Goal: Information Seeking & Learning: Learn about a topic

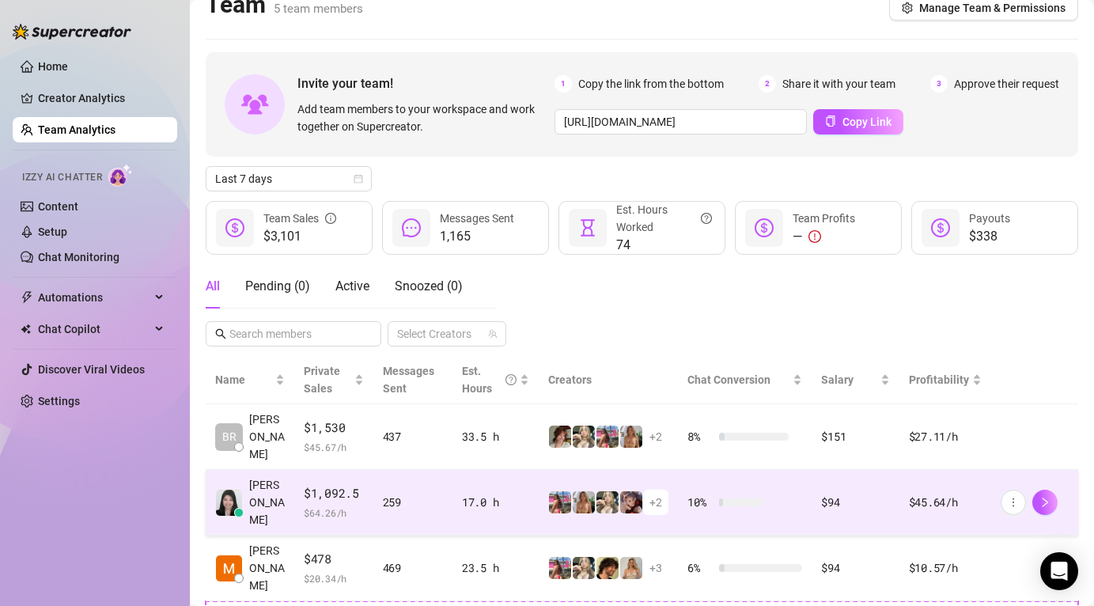
scroll to position [23, 0]
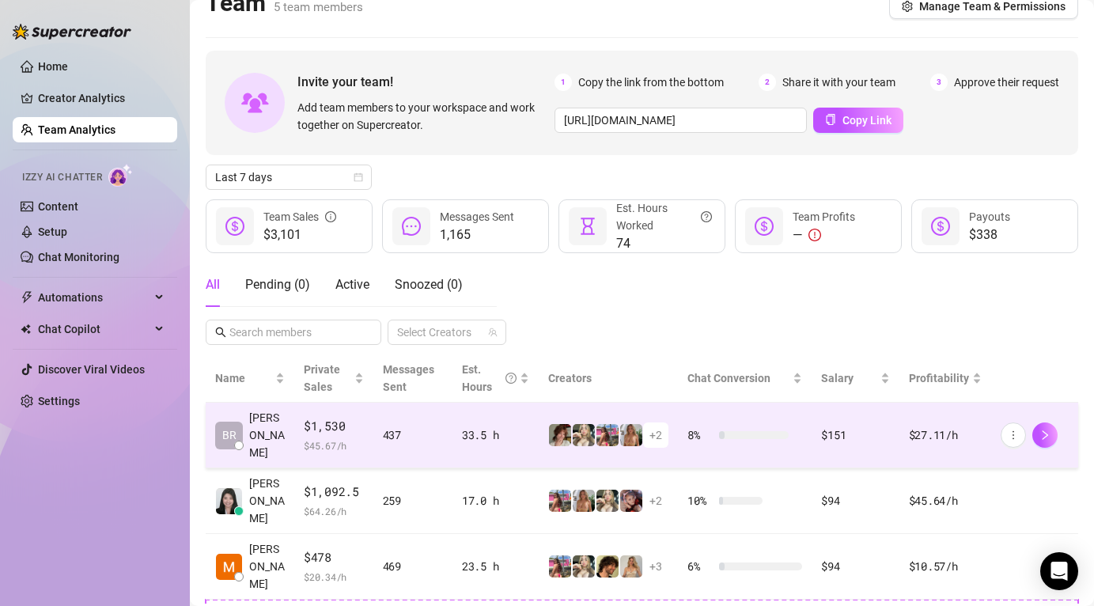
click at [277, 433] on span "[PERSON_NAME]" at bounding box center [267, 435] width 36 height 52
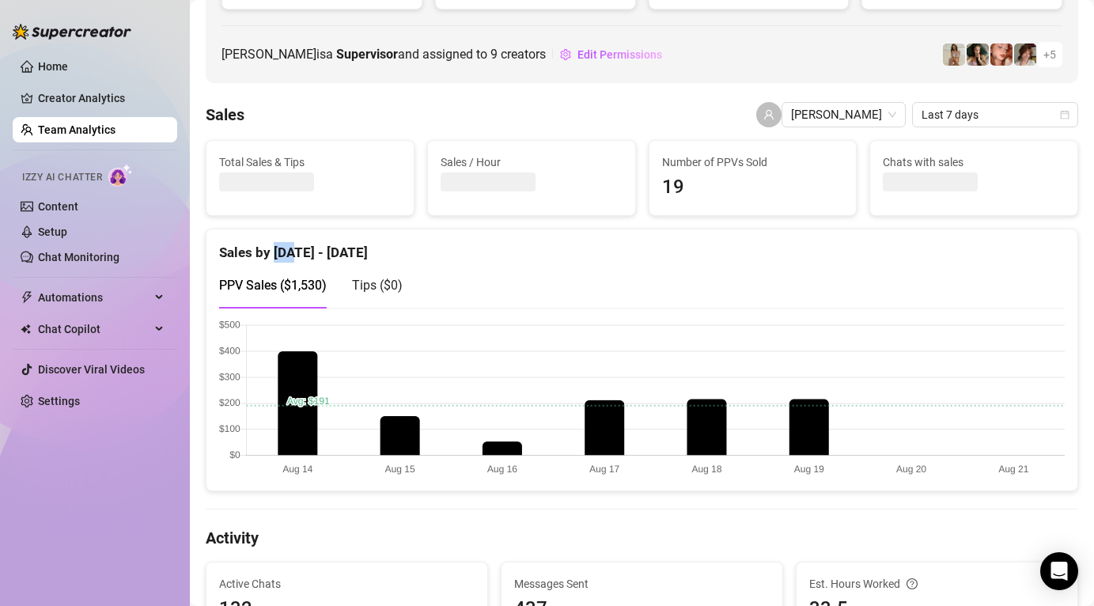
scroll to position [207, 0]
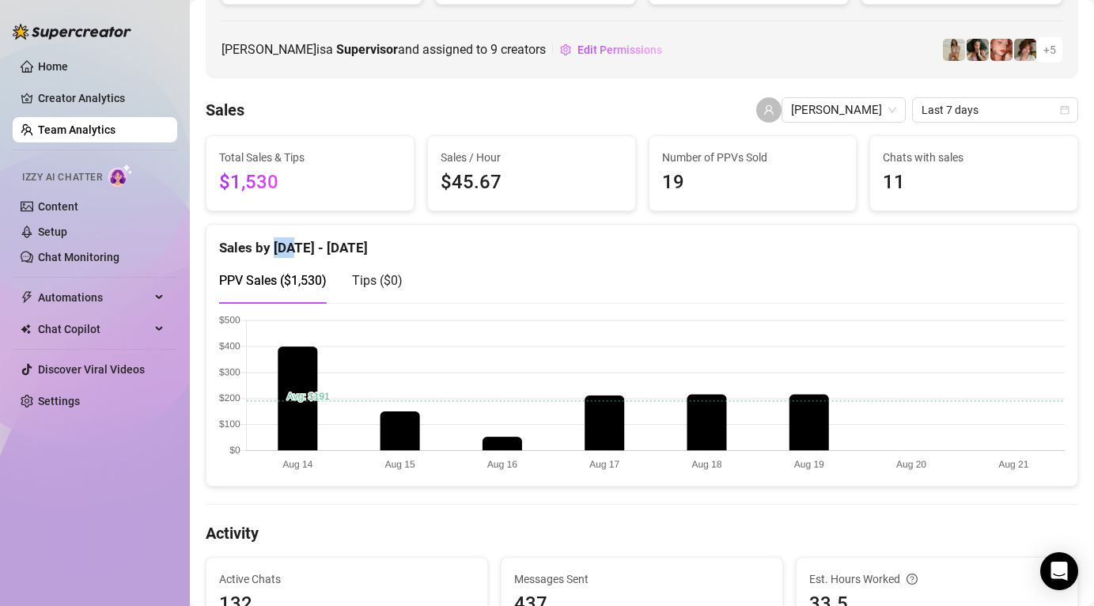
click at [612, 407] on canvas at bounding box center [642, 394] width 846 height 158
click at [714, 423] on canvas at bounding box center [642, 394] width 846 height 158
click at [813, 417] on canvas at bounding box center [642, 394] width 846 height 158
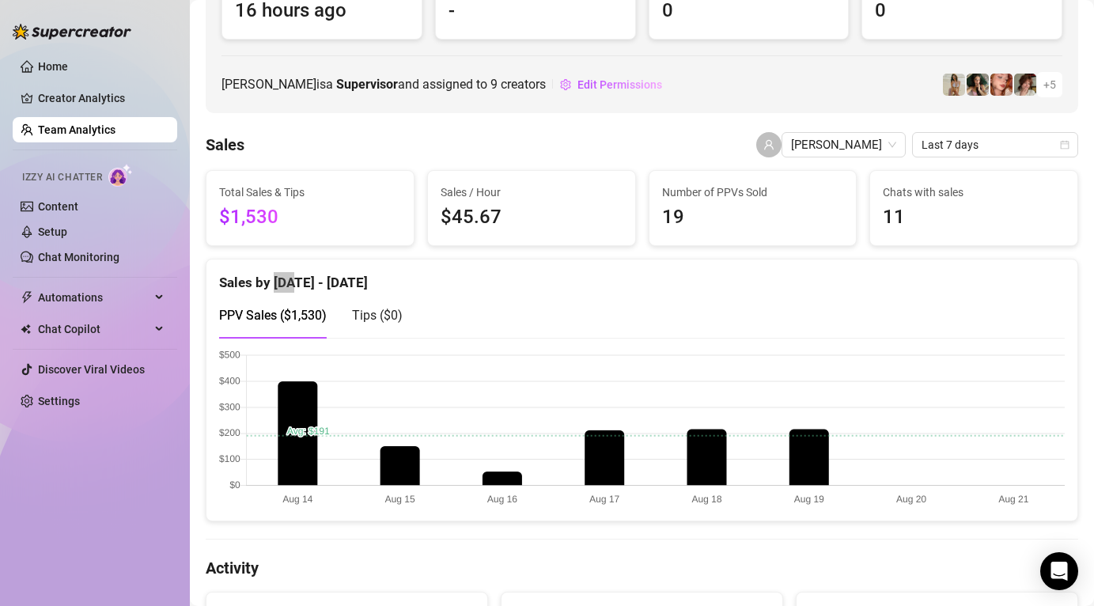
scroll to position [0, 0]
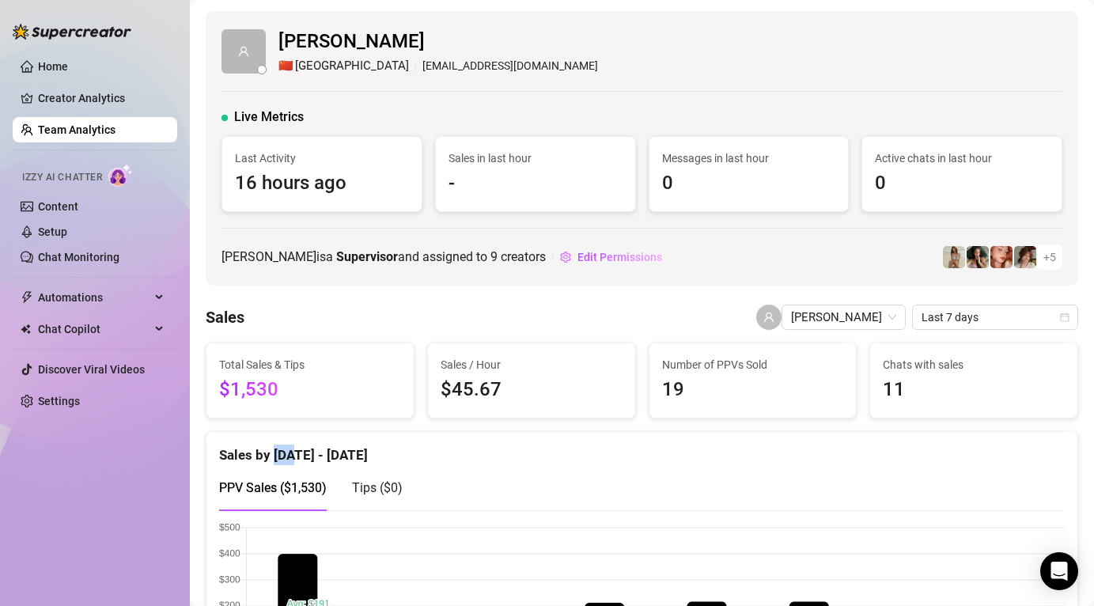
click at [116, 136] on link "Team Analytics" at bounding box center [77, 129] width 78 height 13
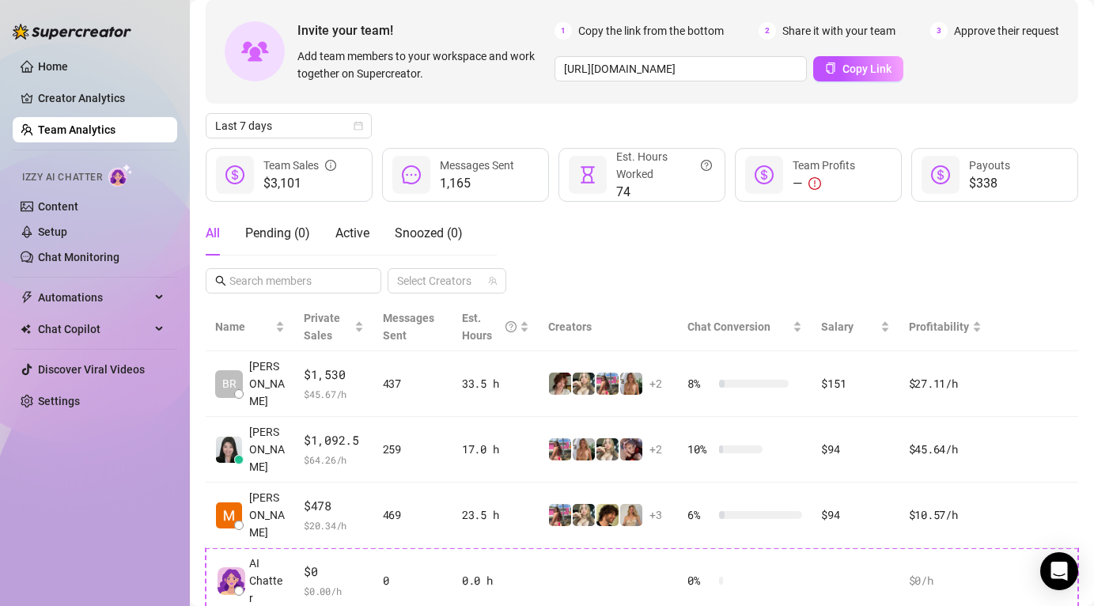
scroll to position [79, 0]
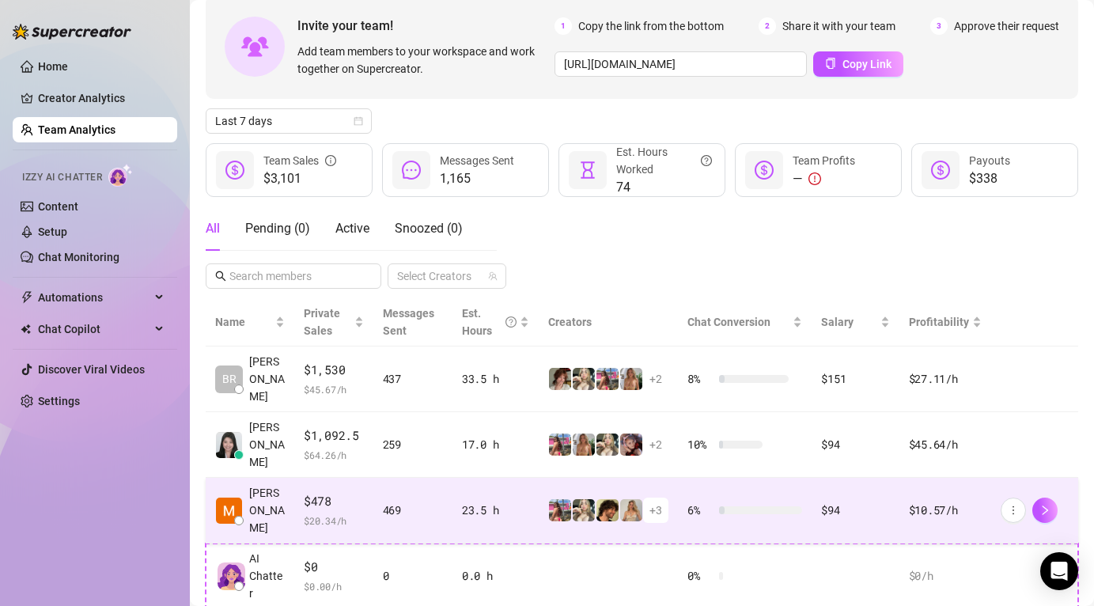
click at [304, 492] on div "$478 $ 20.34 /h" at bounding box center [334, 510] width 60 height 36
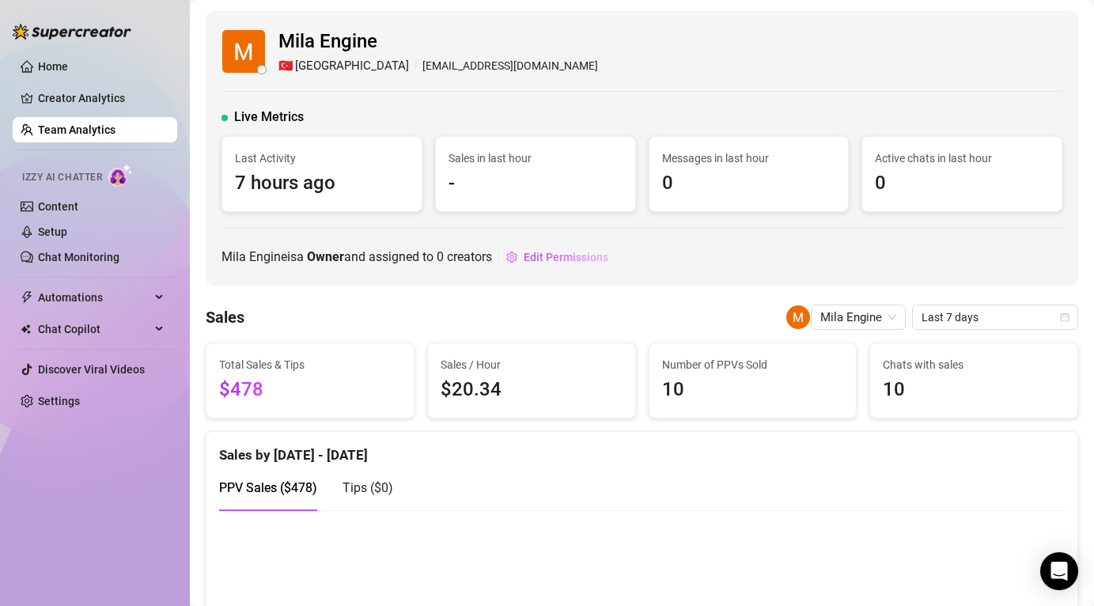
click at [55, 132] on link "Team Analytics" at bounding box center [77, 129] width 78 height 13
